Goal: Task Accomplishment & Management: Manage account settings

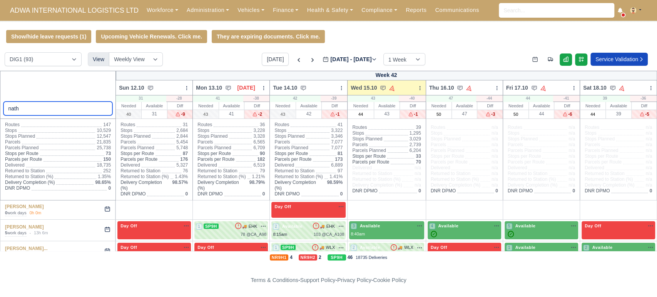
drag, startPoint x: 23, startPoint y: 110, endPoint x: 0, endPoint y: 95, distance: 27.4
click at [0, 95] on div "nath" at bounding box center [58, 95] width 116 height 48
click at [487, 38] on div "Show/hide leave requests (1) Upcoming Vehicle Renewals. Click me. They are expi…" at bounding box center [328, 36] width 657 height 13
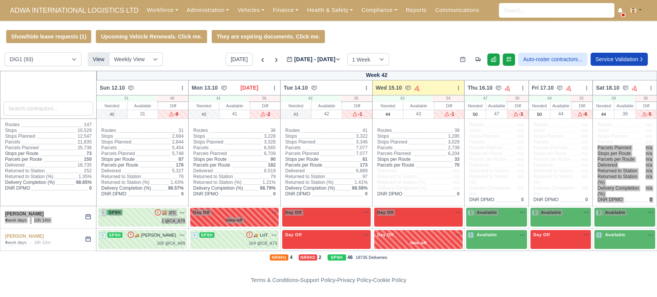
drag, startPoint x: 656, startPoint y: 203, endPoint x: 656, endPoint y: 144, distance: 59.2
click at [656, 144] on div "Week 42 Sun 12.10" at bounding box center [328, 161] width 657 height 180
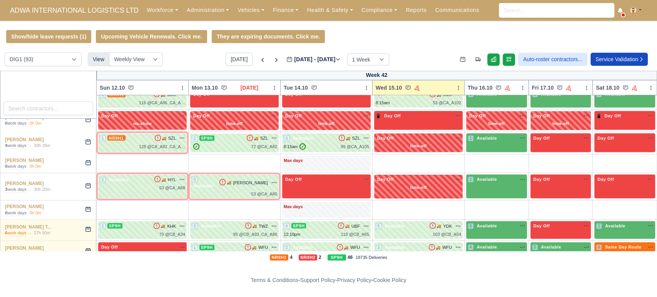
scroll to position [1109, 0]
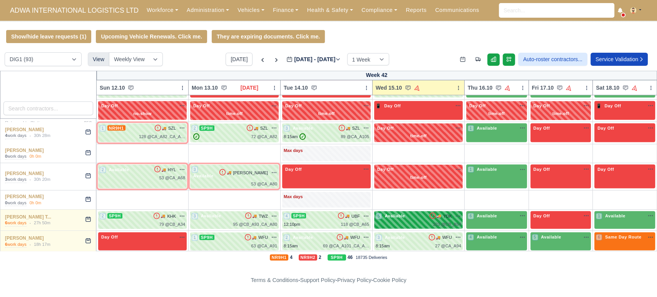
click at [390, 221] on div "103 @ CB_A54" at bounding box center [417, 224] width 85 height 7
select select "31"
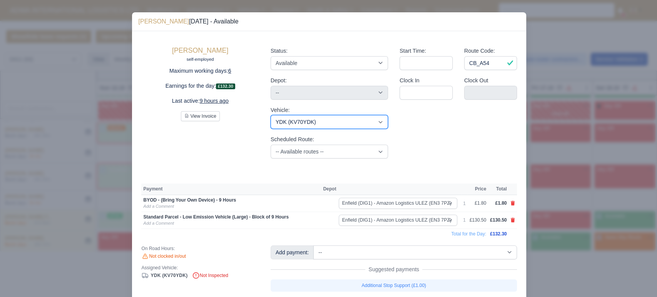
click at [306, 119] on select "-- available vehicles -- [GEOGRAPHIC_DATA] (KM70UWZ) EHK (KO21EHK) GWP (KR70GWP…" at bounding box center [328, 122] width 117 height 14
select select
click at [270, 115] on select "-- available vehicles -- [GEOGRAPHIC_DATA] (KM70UWZ) EHK (KO21EHK) GWP (KR70GWP…" at bounding box center [328, 122] width 117 height 14
click at [227, 147] on div "[PERSON_NAME] self-employed Maximum working days: 6 Earnings for the day: £132.…" at bounding box center [199, 102] width 129 height 124
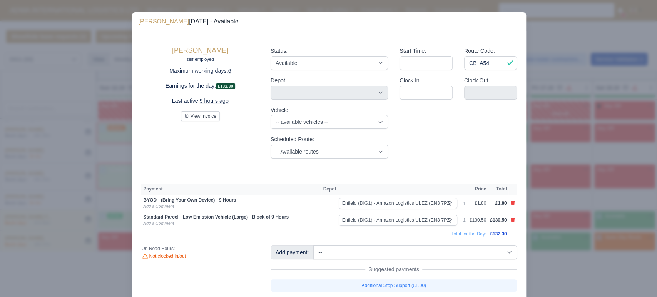
click at [79, 145] on div at bounding box center [328, 148] width 657 height 297
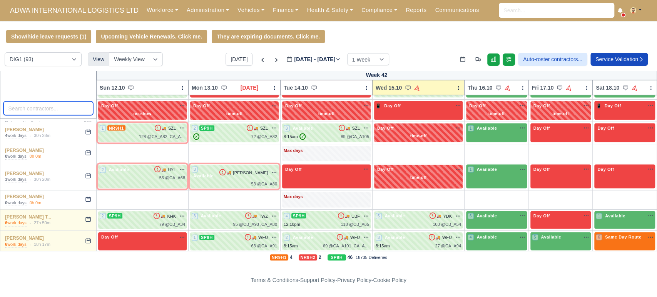
click at [27, 107] on input "search" at bounding box center [48, 109] width 90 height 14
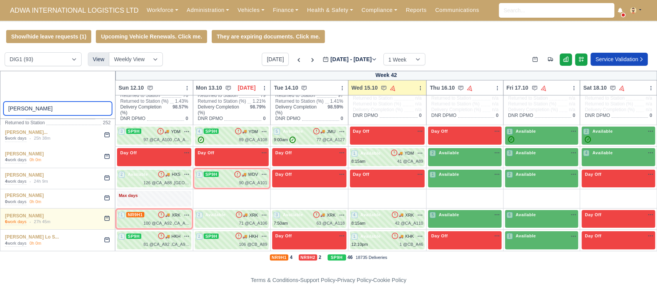
scroll to position [75, 0]
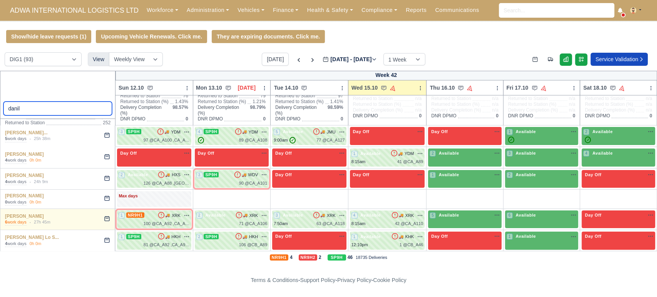
type input "[PERSON_NAME]"
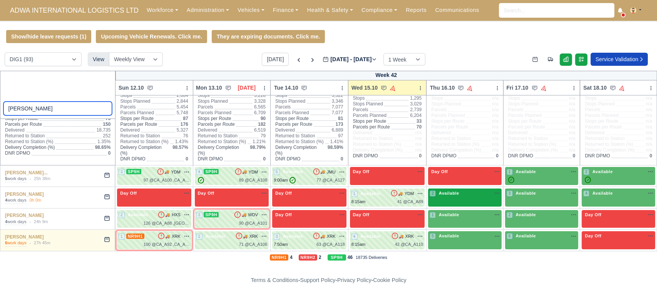
scroll to position [35, 0]
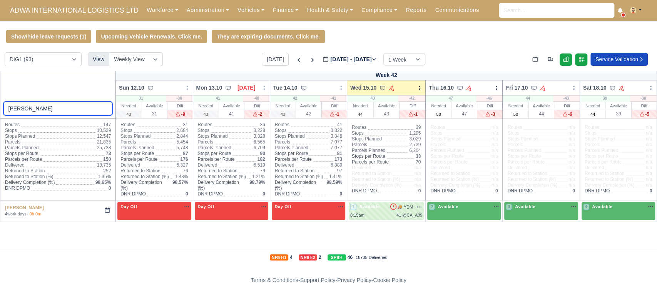
click at [104, 108] on input "[PERSON_NAME]" at bounding box center [57, 109] width 109 height 14
